Goal: Task Accomplishment & Management: Use online tool/utility

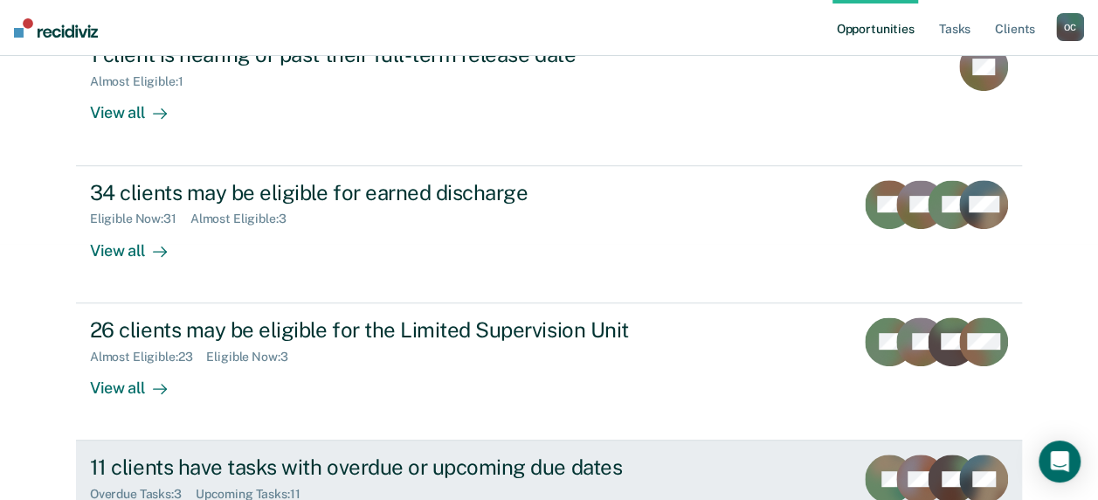
scroll to position [157, 0]
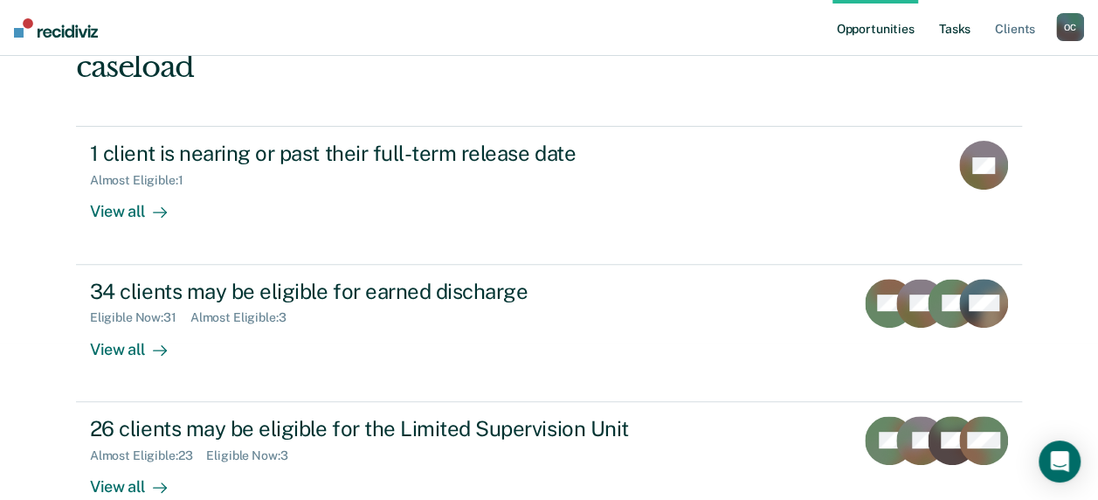
click at [952, 23] on link "Tasks" at bounding box center [955, 28] width 38 height 56
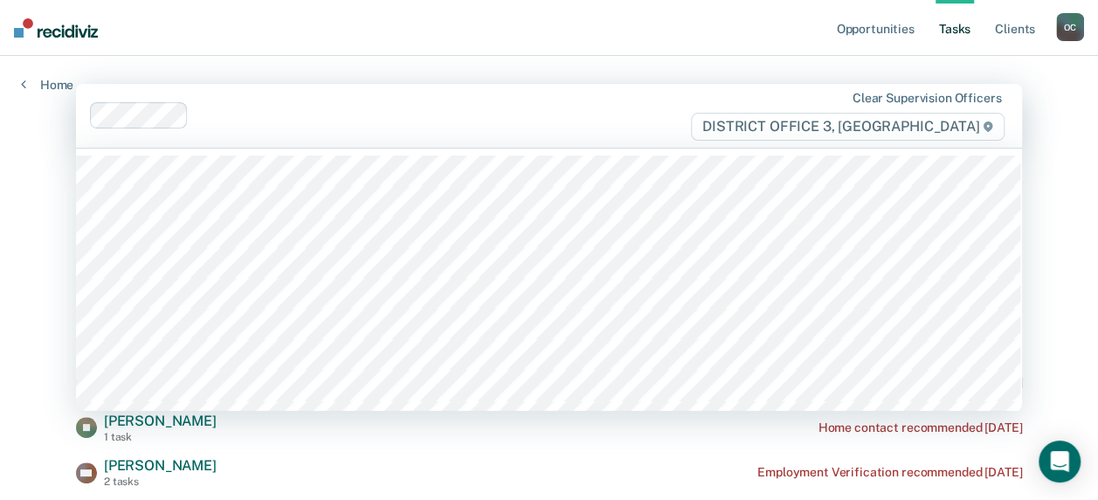
drag, startPoint x: 1012, startPoint y: 12, endPoint x: 404, endPoint y: 78, distance: 612.4
click at [516, 91] on div "Clear supervision officers DISTRICT OFFICE 3, [GEOGRAPHIC_DATA]" at bounding box center [549, 116] width 946 height 64
click at [561, 42] on nav "Opportunities Tasks Client s [PERSON_NAME] O C Profile How it works Log Out" at bounding box center [549, 28] width 1098 height 56
